Goal: Communication & Community: Participate in discussion

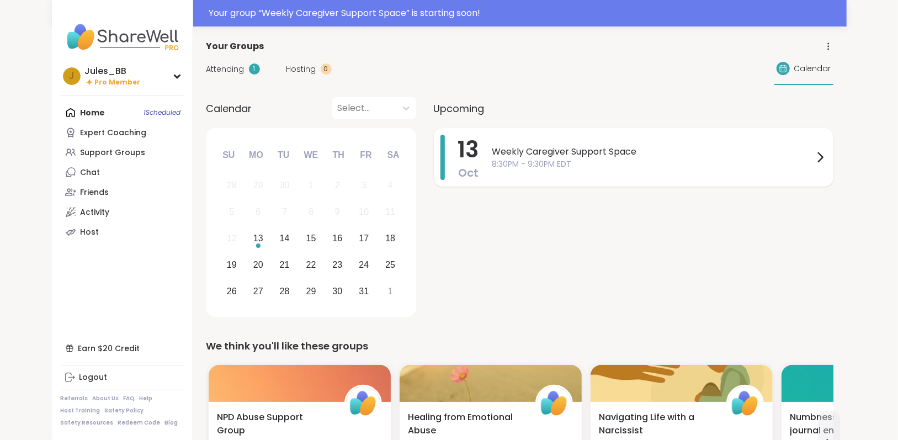
click at [595, 164] on span "8:30PM - 9:30PM EDT" at bounding box center [652, 164] width 321 height 12
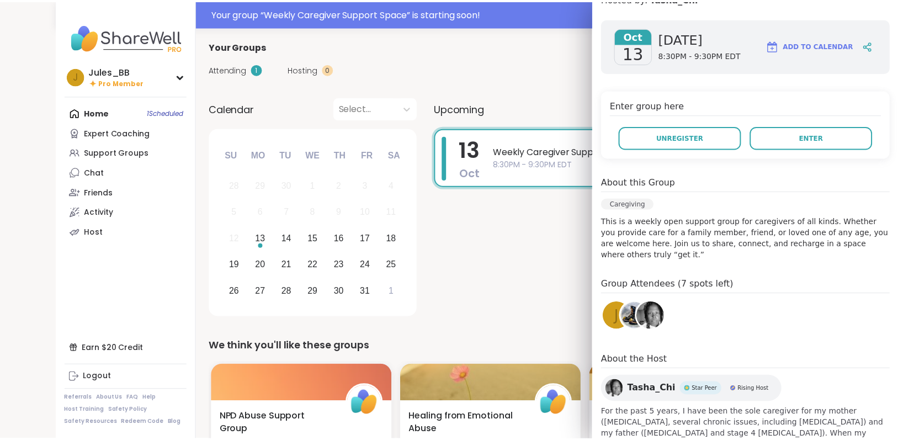
scroll to position [136, 0]
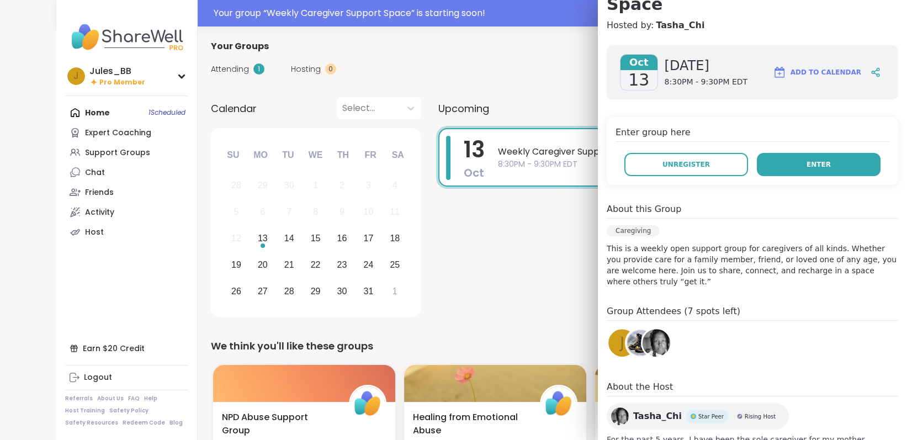
click at [819, 153] on button "Enter" at bounding box center [819, 164] width 124 height 23
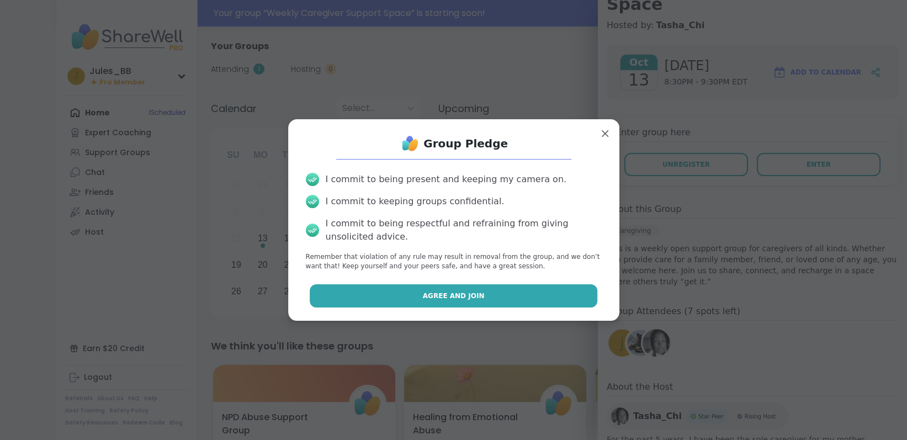
click at [408, 297] on button "Agree and Join" at bounding box center [453, 295] width 287 height 23
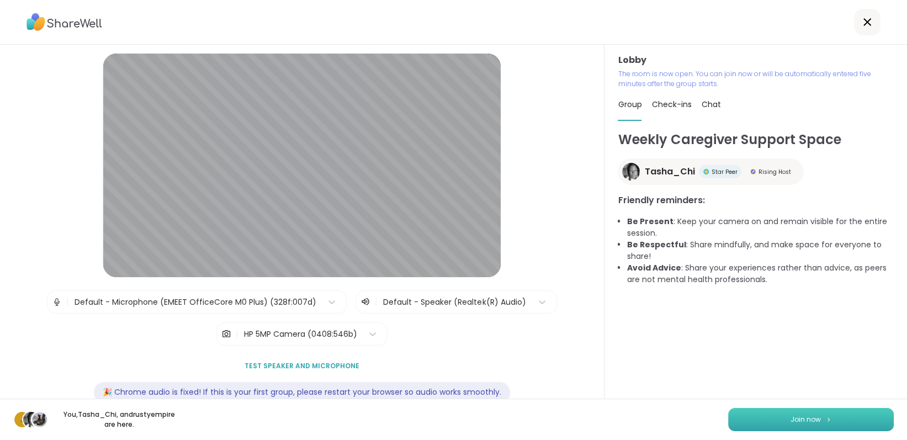
click at [775, 416] on button "Join now" at bounding box center [811, 419] width 166 height 23
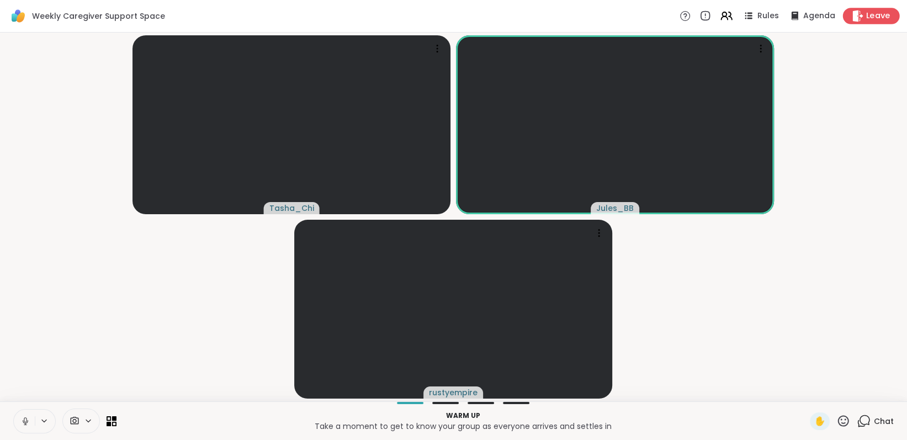
click at [855, 18] on icon at bounding box center [857, 16] width 12 height 12
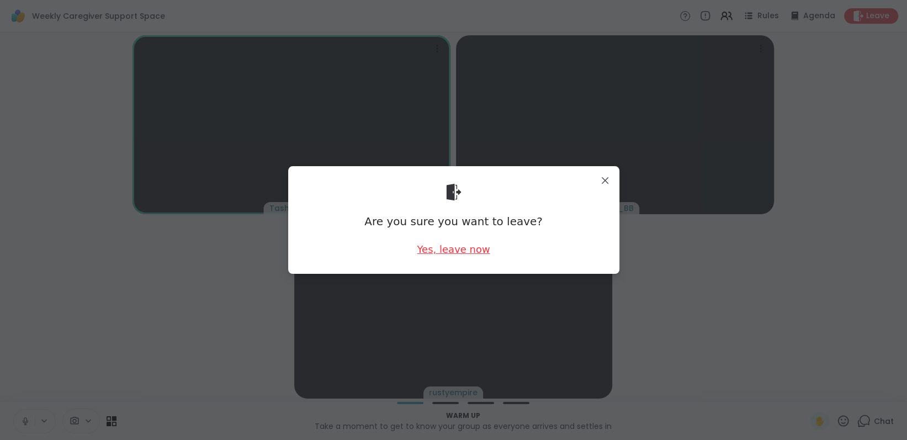
click at [467, 251] on div "Yes, leave now" at bounding box center [453, 249] width 73 height 14
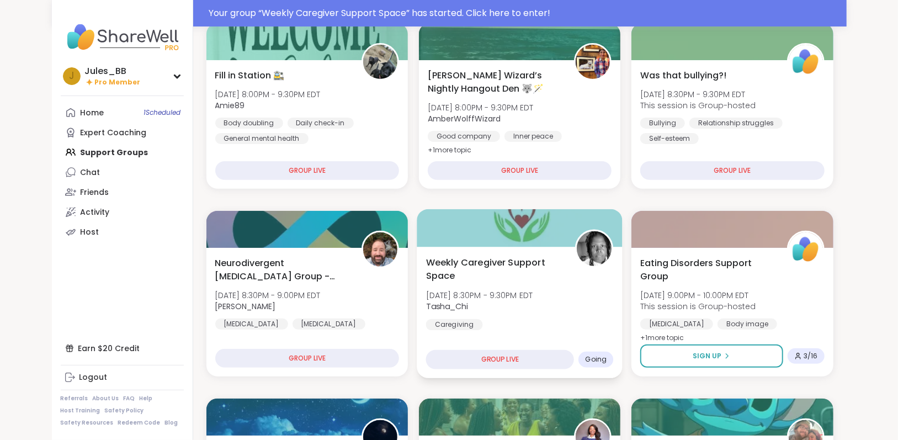
scroll to position [166, 0]
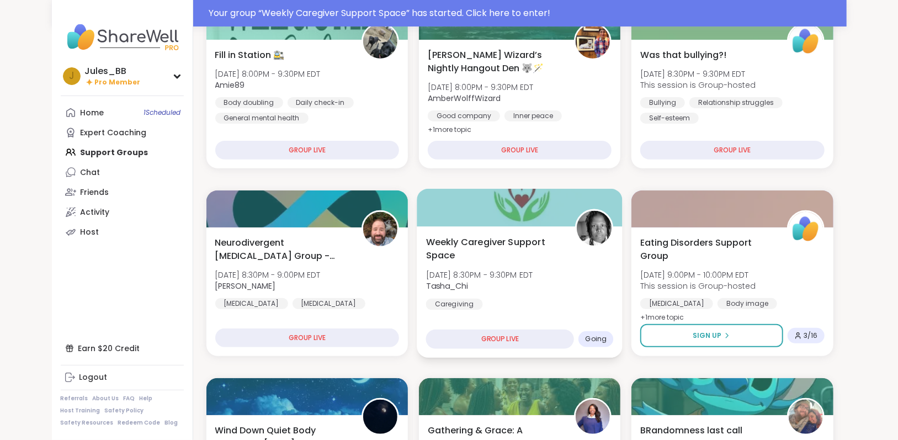
click at [467, 302] on div "Caregiving" at bounding box center [453, 304] width 57 height 11
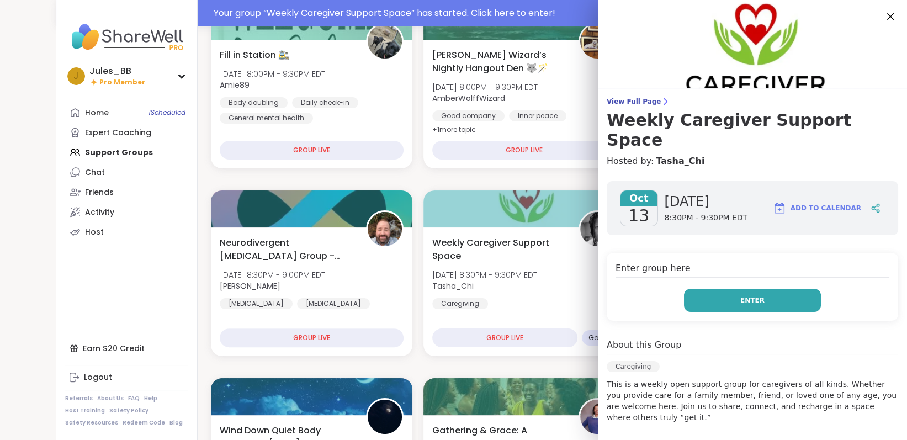
click at [743, 295] on span "Enter" at bounding box center [752, 300] width 24 height 10
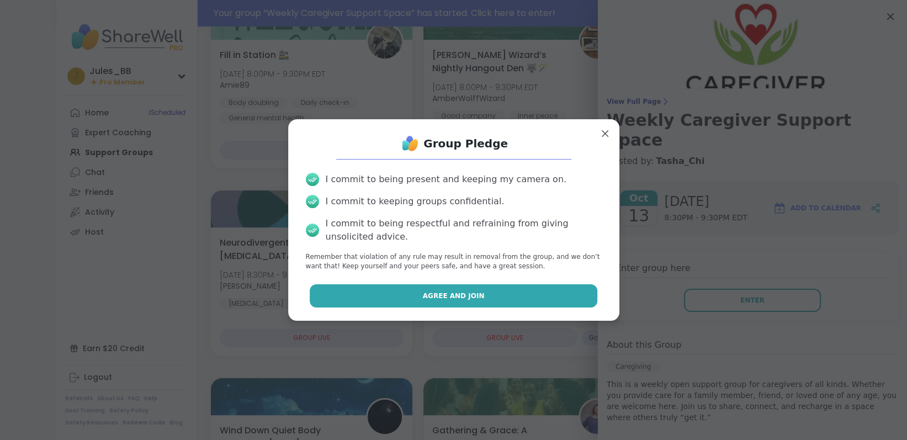
click at [403, 300] on button "Agree and Join" at bounding box center [453, 295] width 287 height 23
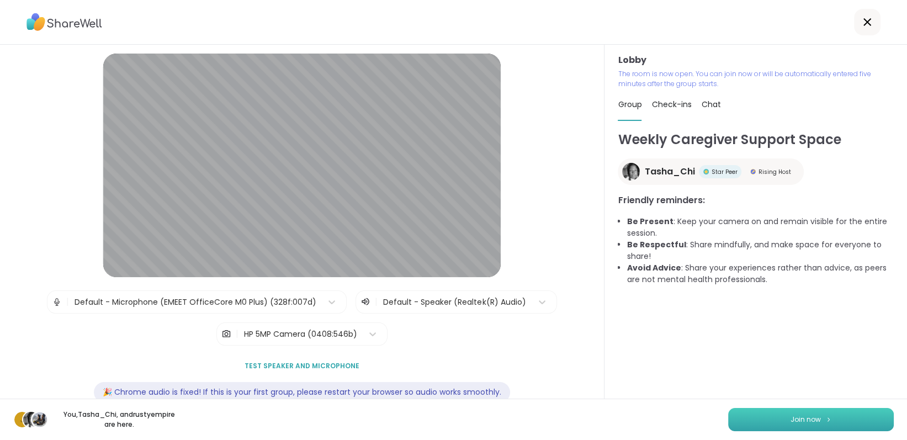
click at [778, 412] on button "Join now" at bounding box center [811, 419] width 166 height 23
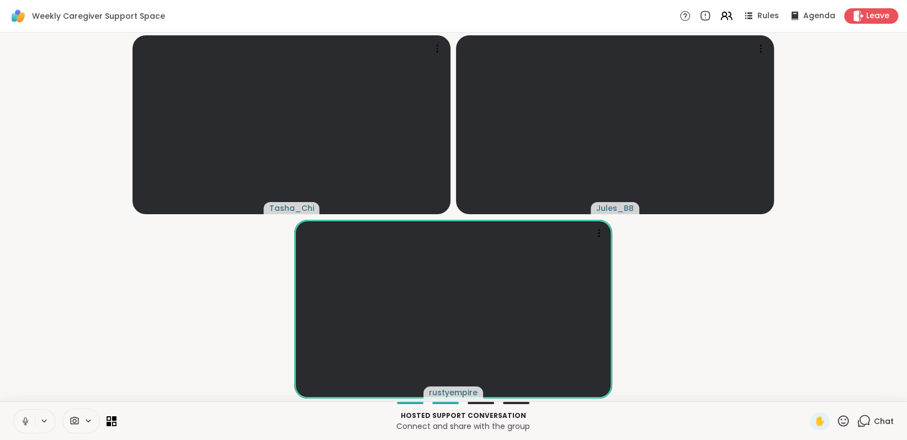
click at [811, 207] on video-player-container "Tasha_Chi Jules_BB rustyempire" at bounding box center [453, 217] width 893 height 360
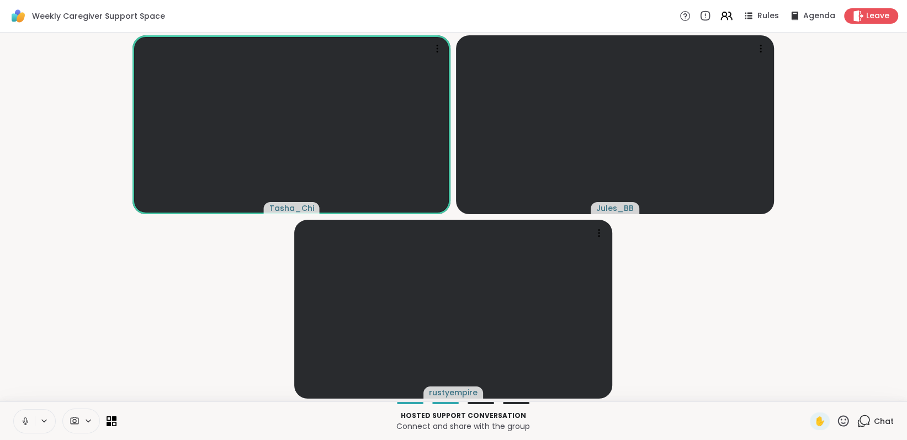
click at [31, 425] on button at bounding box center [24, 420] width 21 height 23
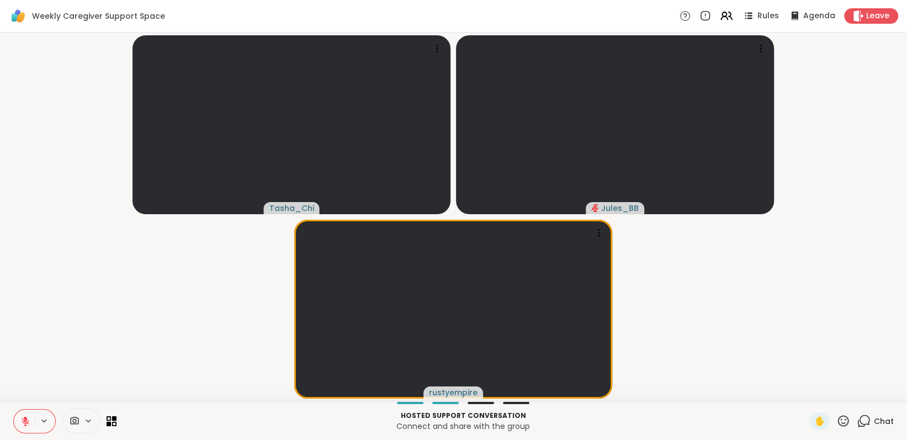
click at [22, 419] on icon at bounding box center [25, 421] width 10 height 10
